Goal: Check status: Check status

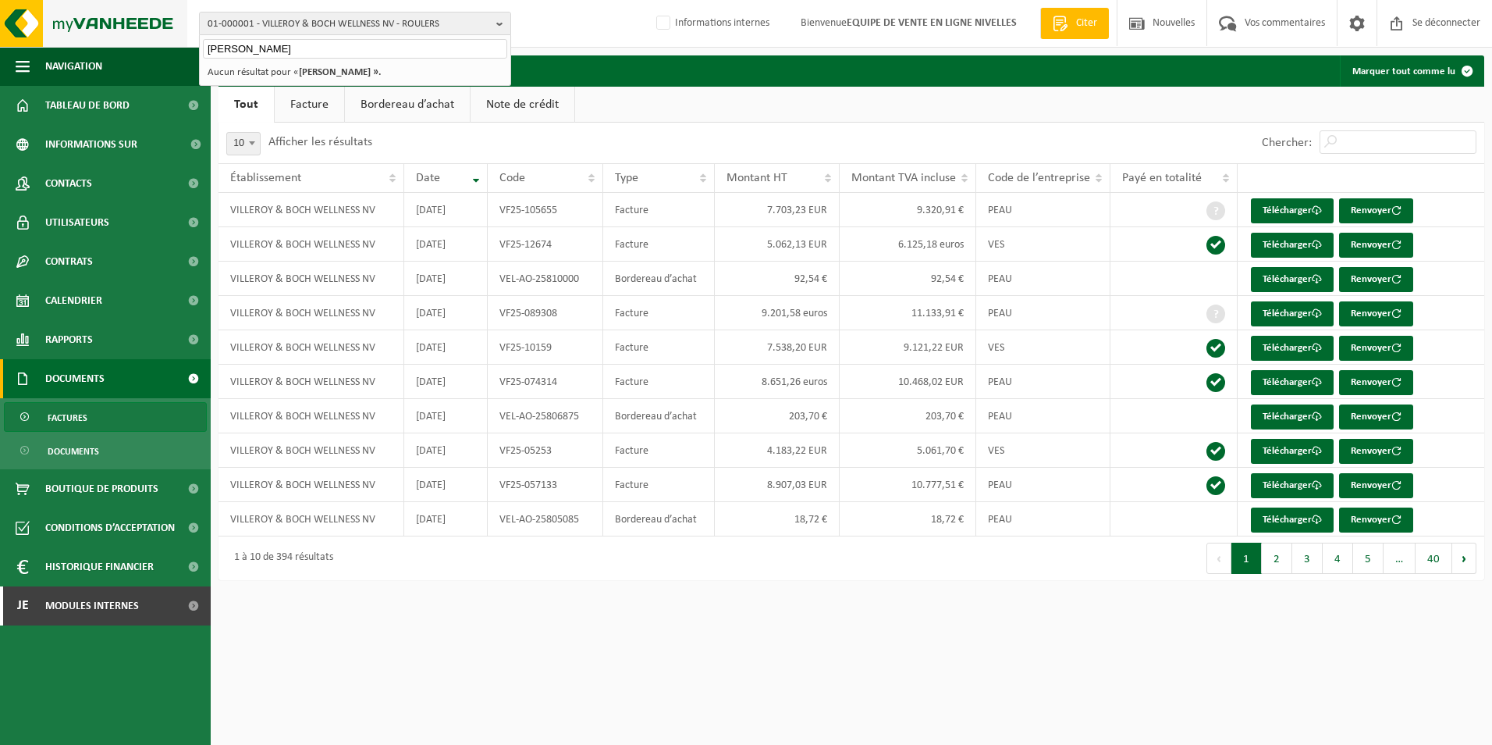
drag, startPoint x: 310, startPoint y: 55, endPoint x: 91, endPoint y: 23, distance: 221.0
click at [91, 23] on div "01-000001 - VILLEROY & BOCH WELLNESS NV - ROULERS MAMAKOS 01-000001 - VILLEROY …" at bounding box center [746, 24] width 1492 height 48
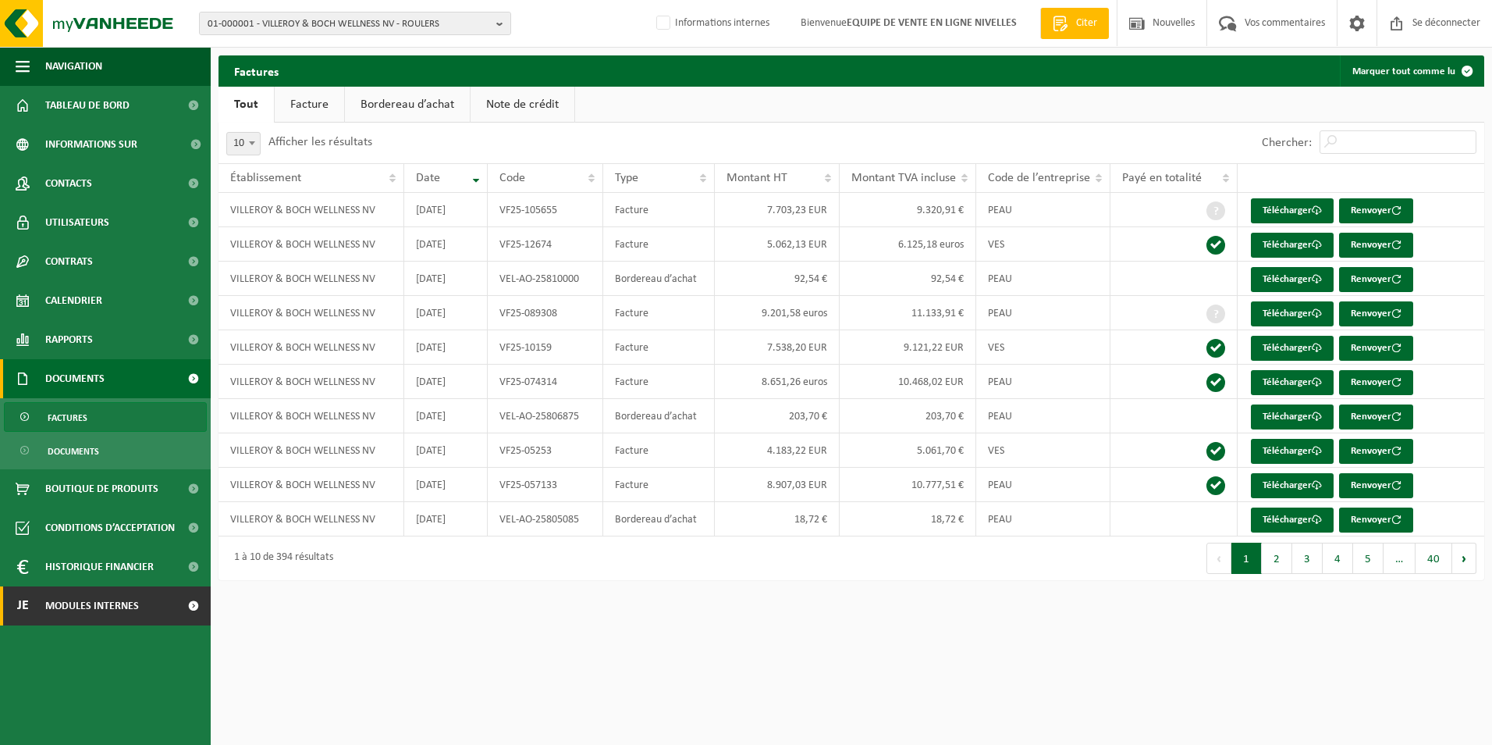
click at [81, 610] on span "Modules internes" at bounding box center [92, 605] width 94 height 39
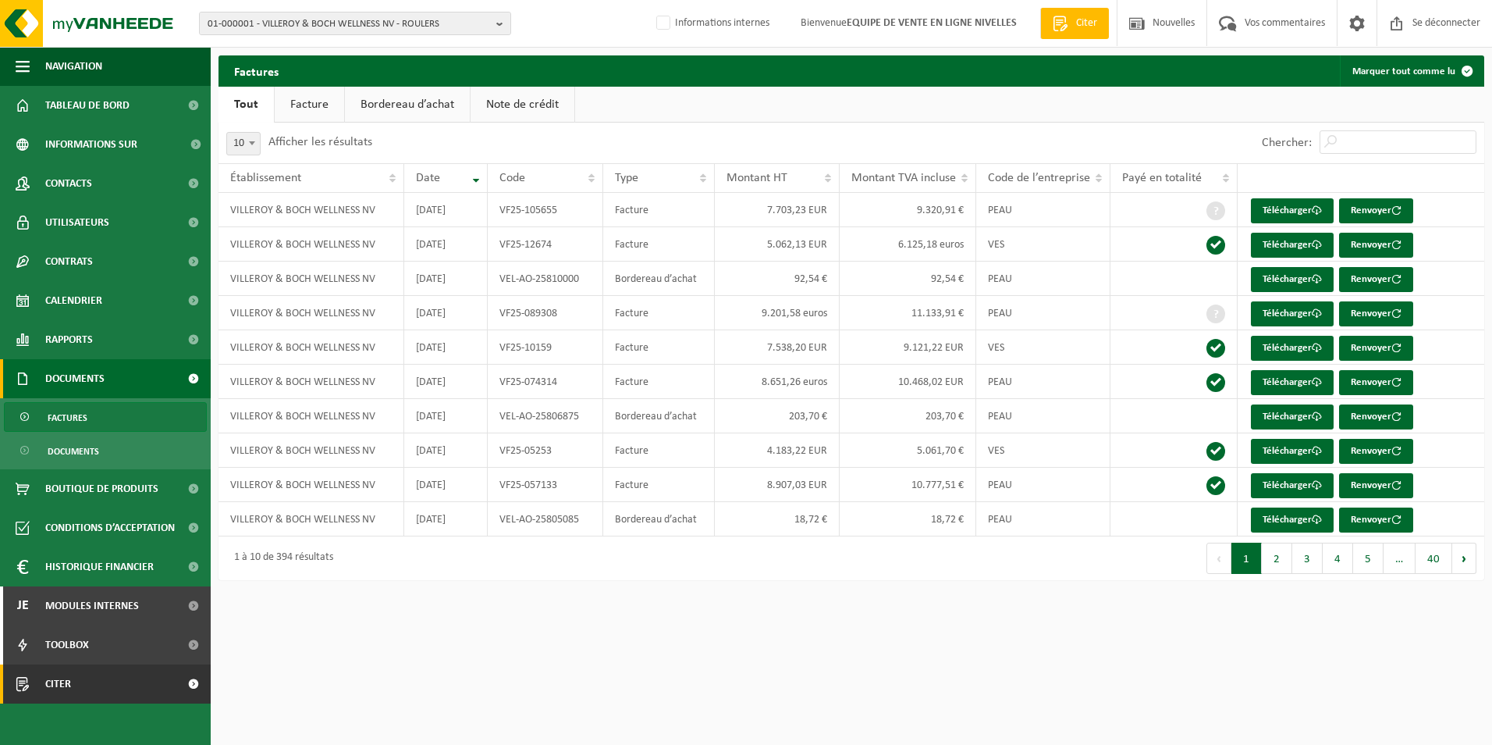
click at [51, 681] on span "Citer" at bounding box center [58, 683] width 26 height 39
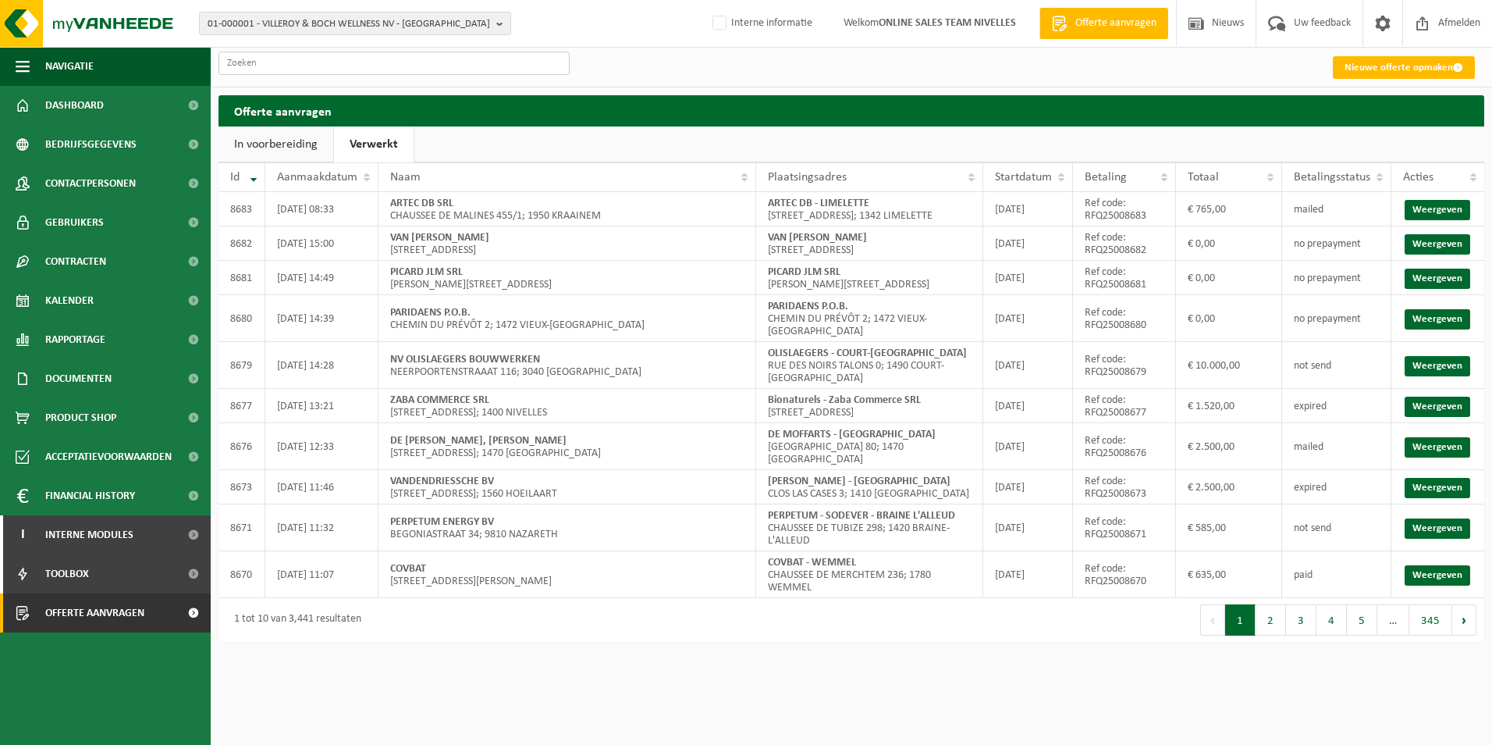
click at [345, 65] on input "text" at bounding box center [394, 63] width 351 height 23
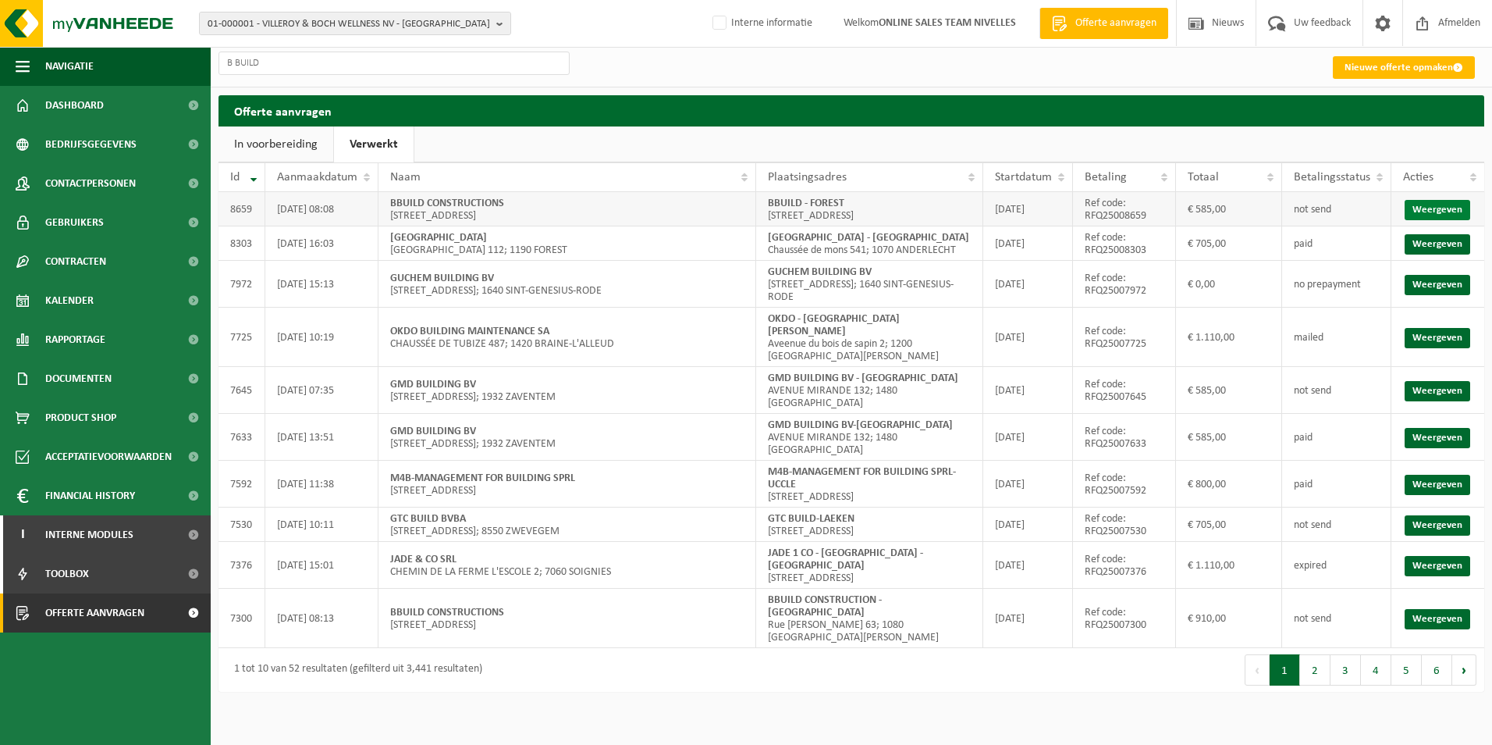
click at [1435, 212] on link "Weergeven" at bounding box center [1438, 210] width 66 height 20
click at [301, 63] on input "B BUILD" at bounding box center [394, 63] width 351 height 23
type input "B"
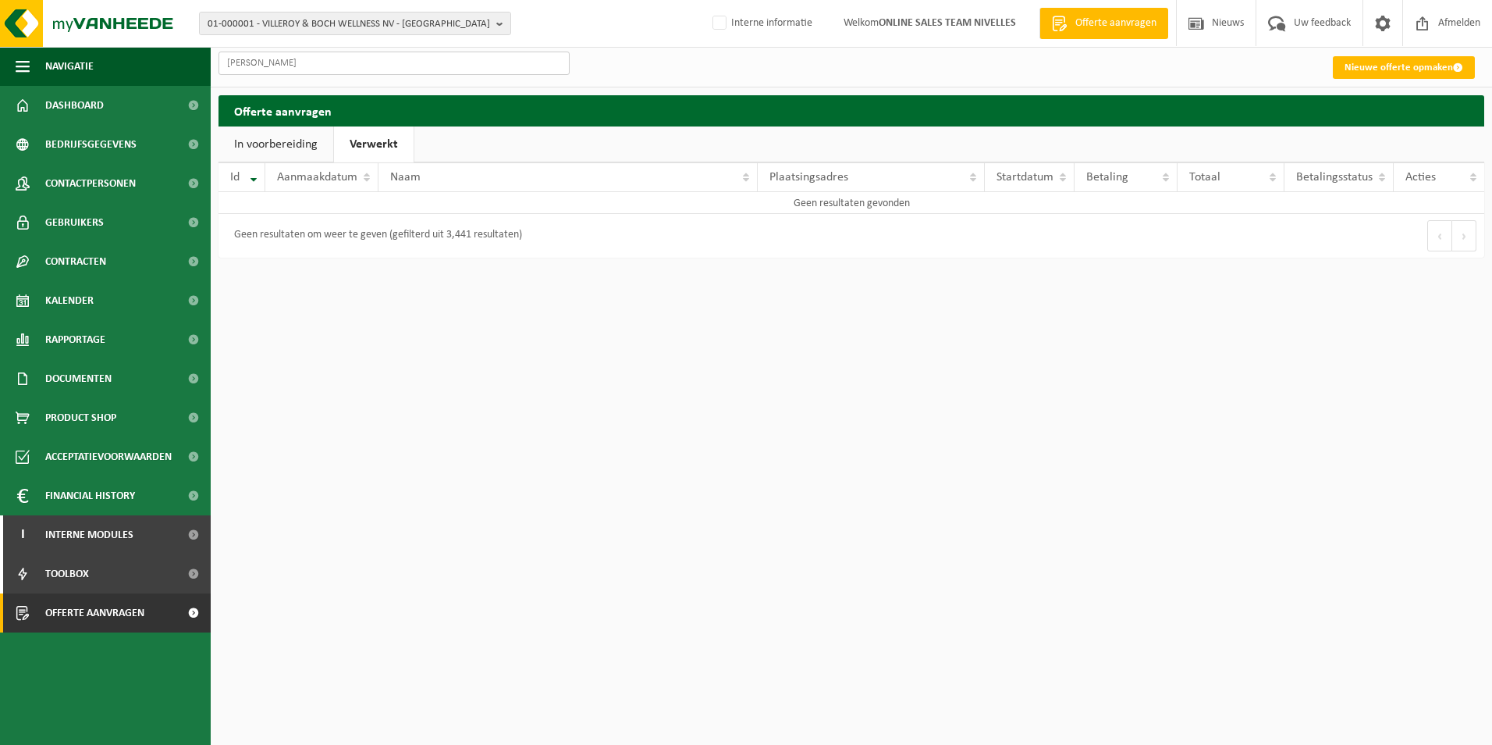
click at [237, 66] on input "[PERSON_NAME]" at bounding box center [394, 63] width 351 height 23
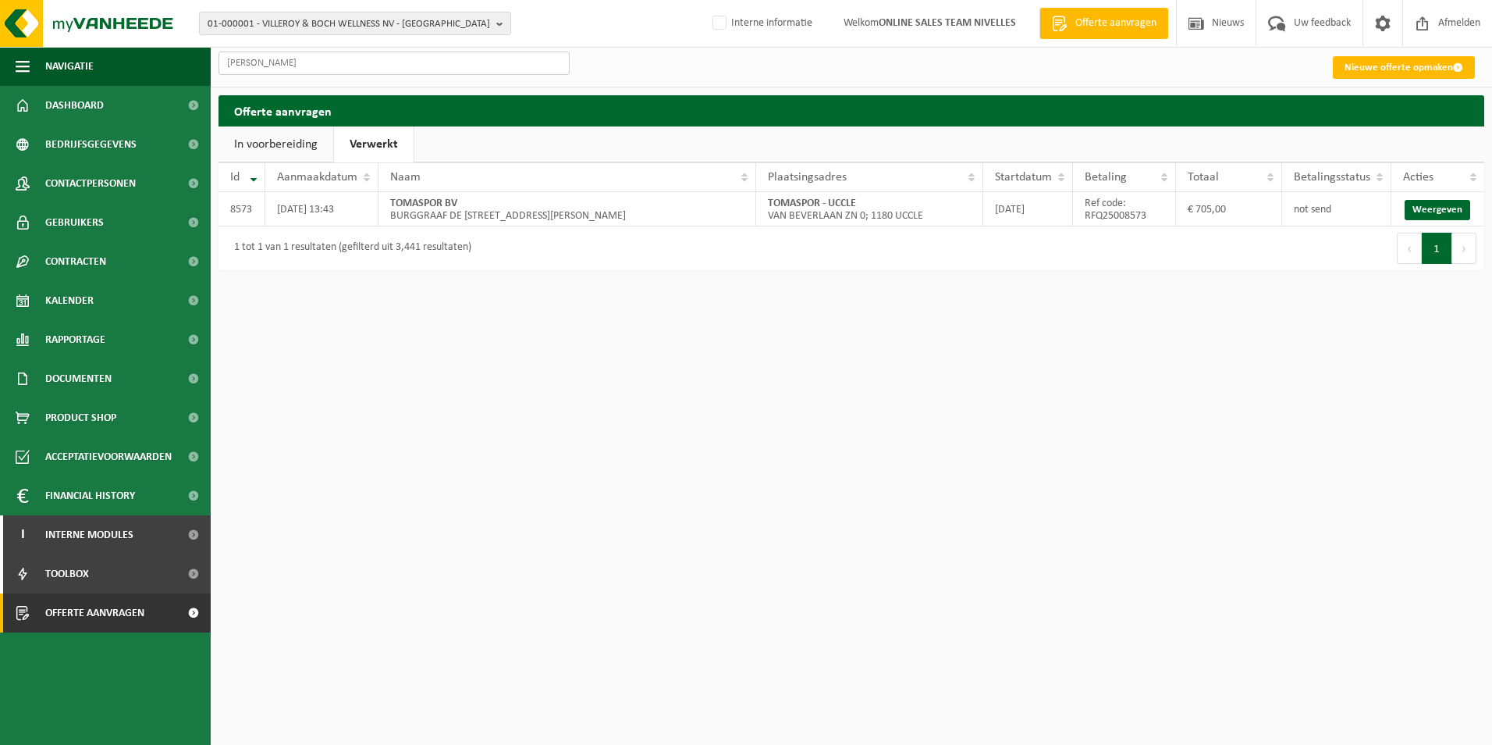
click at [256, 60] on input "[PERSON_NAME]" at bounding box center [394, 63] width 351 height 23
type input "TOMASPOR"
click at [1444, 208] on link "Weergeven" at bounding box center [1438, 210] width 66 height 20
click at [116, 608] on span "Offerte aanvragen" at bounding box center [94, 612] width 99 height 39
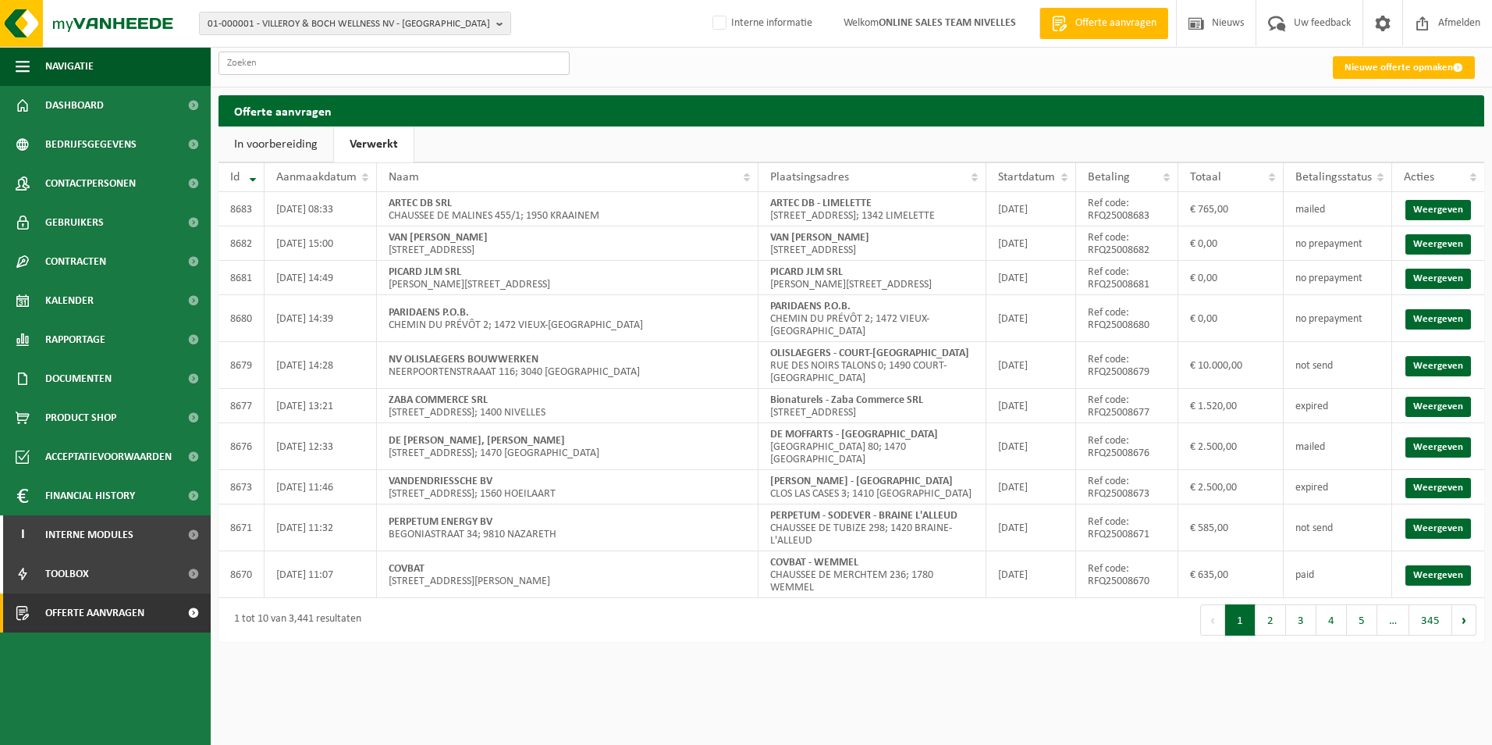
click at [326, 63] on input "text" at bounding box center [394, 63] width 351 height 23
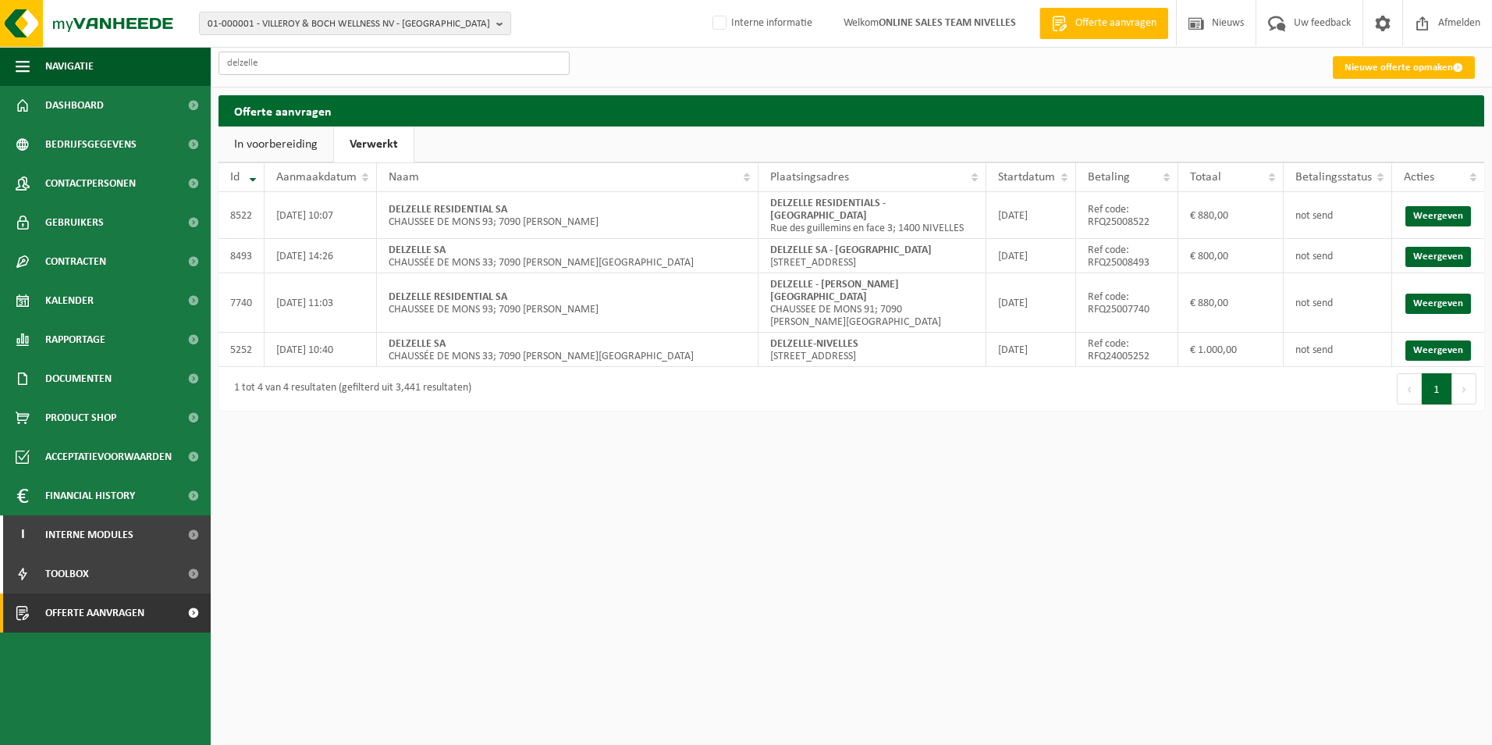
type input "delzelle"
click at [1416, 296] on link "Weergeven" at bounding box center [1439, 303] width 66 height 20
